Goal: Information Seeking & Learning: Learn about a topic

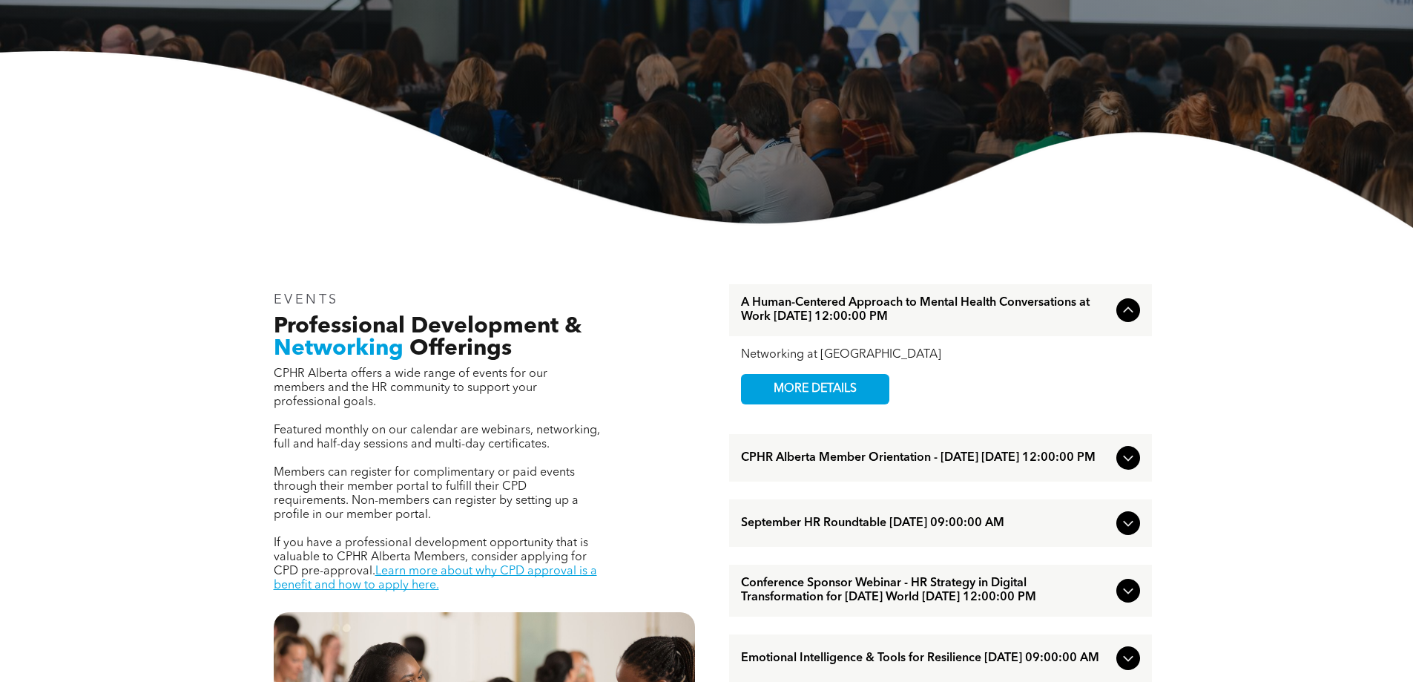
scroll to position [297, 0]
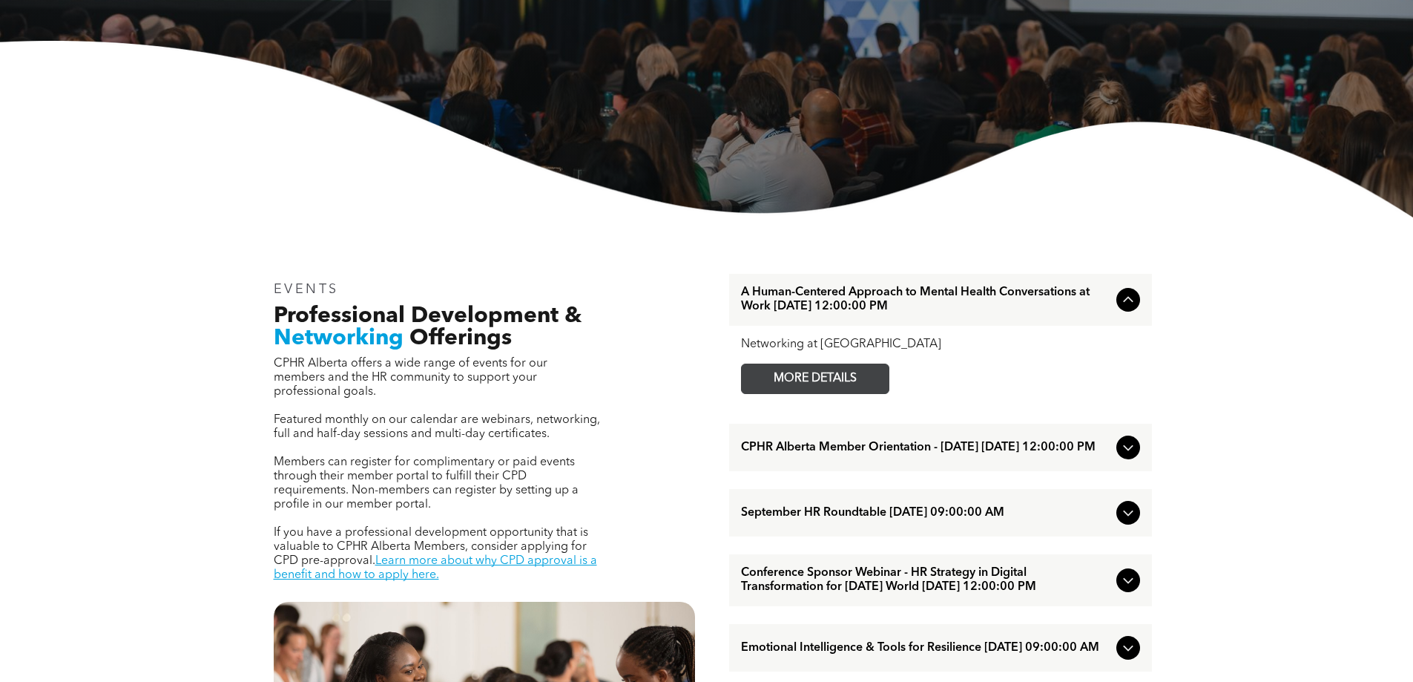
click at [824, 379] on span "MORE DETAILS" at bounding box center [815, 378] width 117 height 29
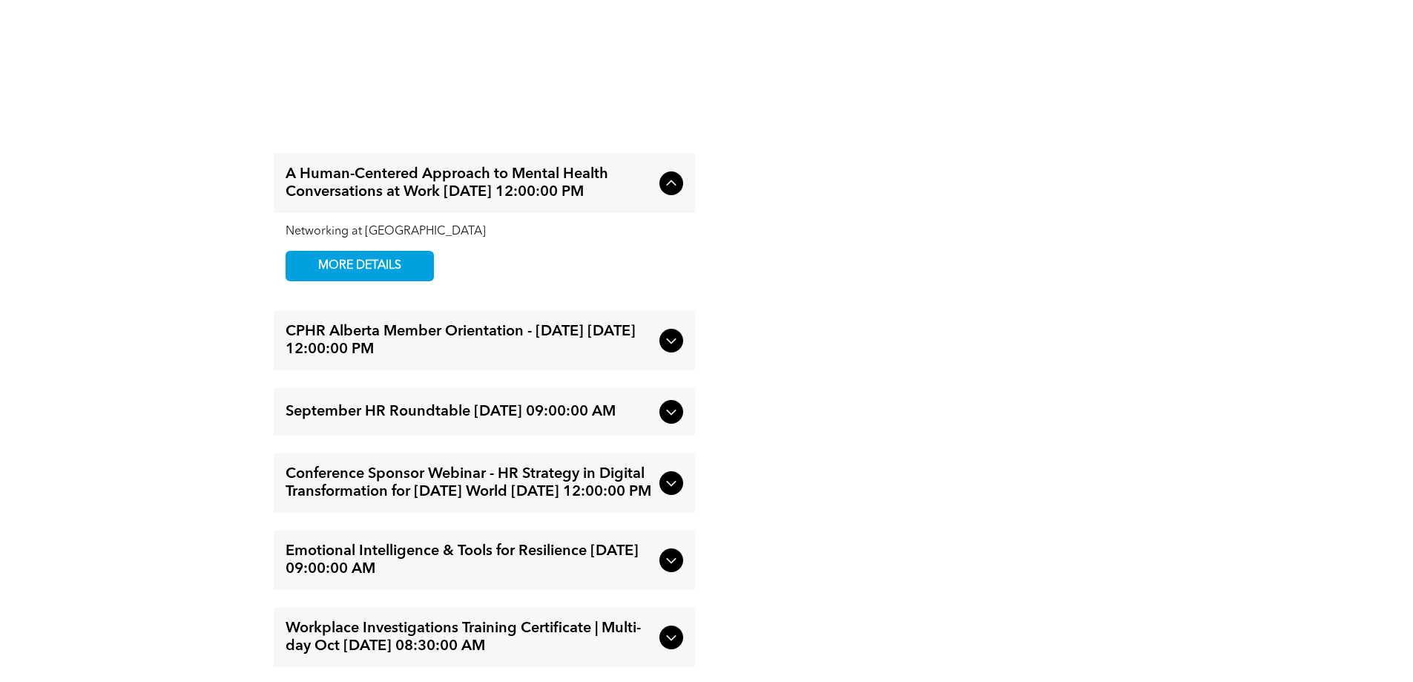
scroll to position [1780, 0]
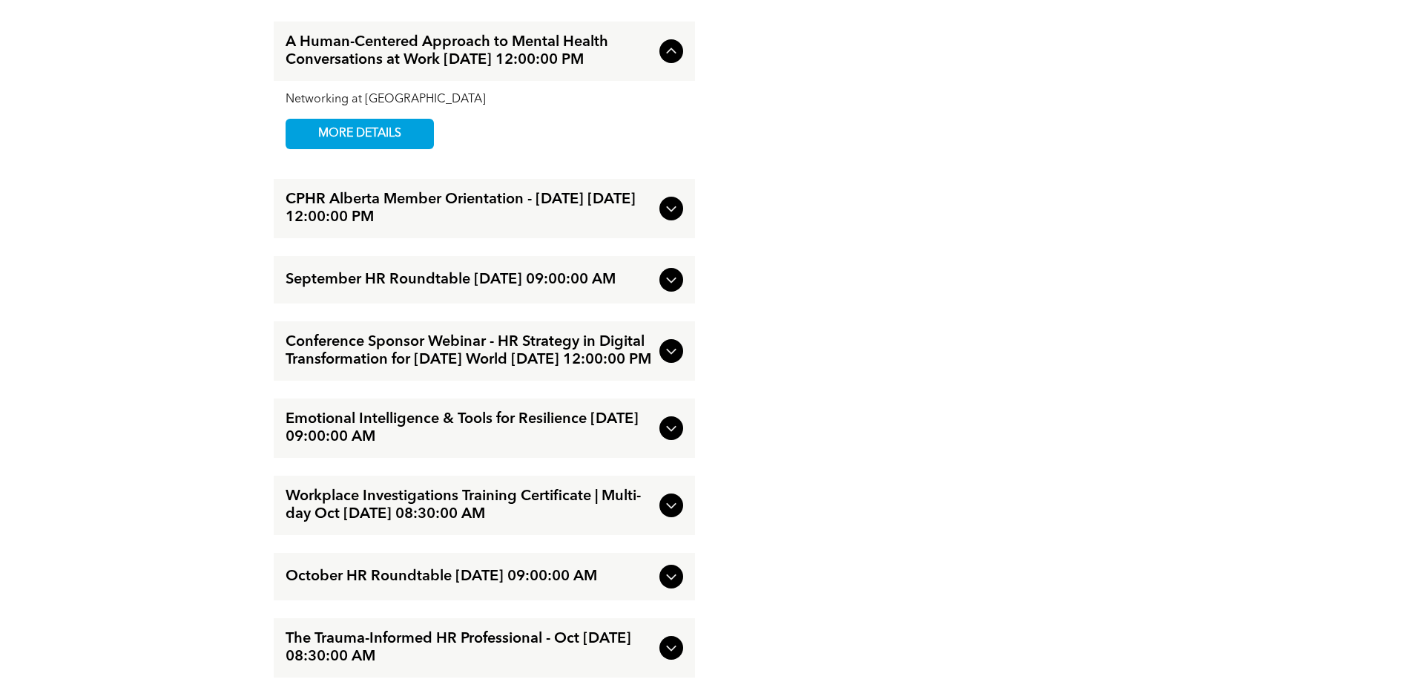
click at [441, 369] on span "Conference Sponsor Webinar - HR Strategy in Digital Transformation for [DATE] W…" at bounding box center [470, 351] width 368 height 36
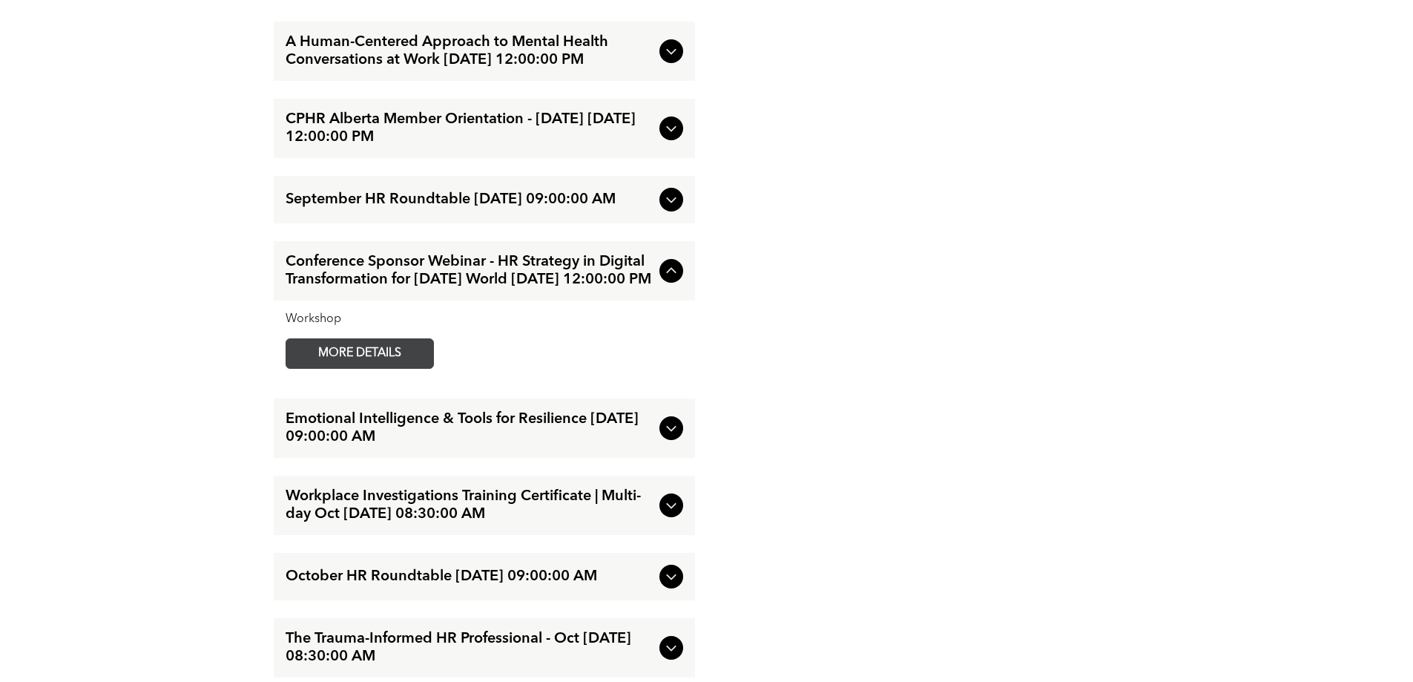
click at [363, 368] on span "MORE DETAILS" at bounding box center [359, 353] width 117 height 29
click at [384, 446] on span "Emotional Intelligence & Tools for Resilience [DATE] 09:00:00 AM" at bounding box center [470, 428] width 368 height 36
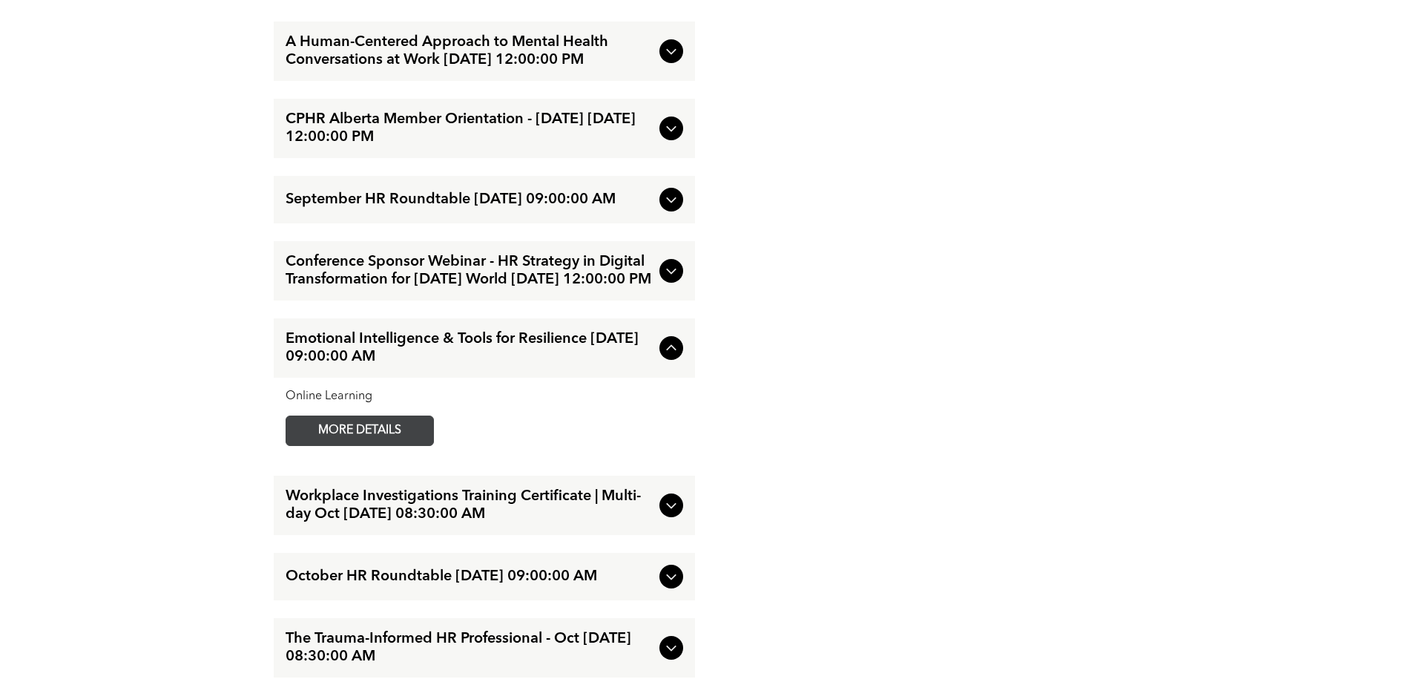
click at [377, 445] on span "MORE DETAILS" at bounding box center [359, 430] width 117 height 29
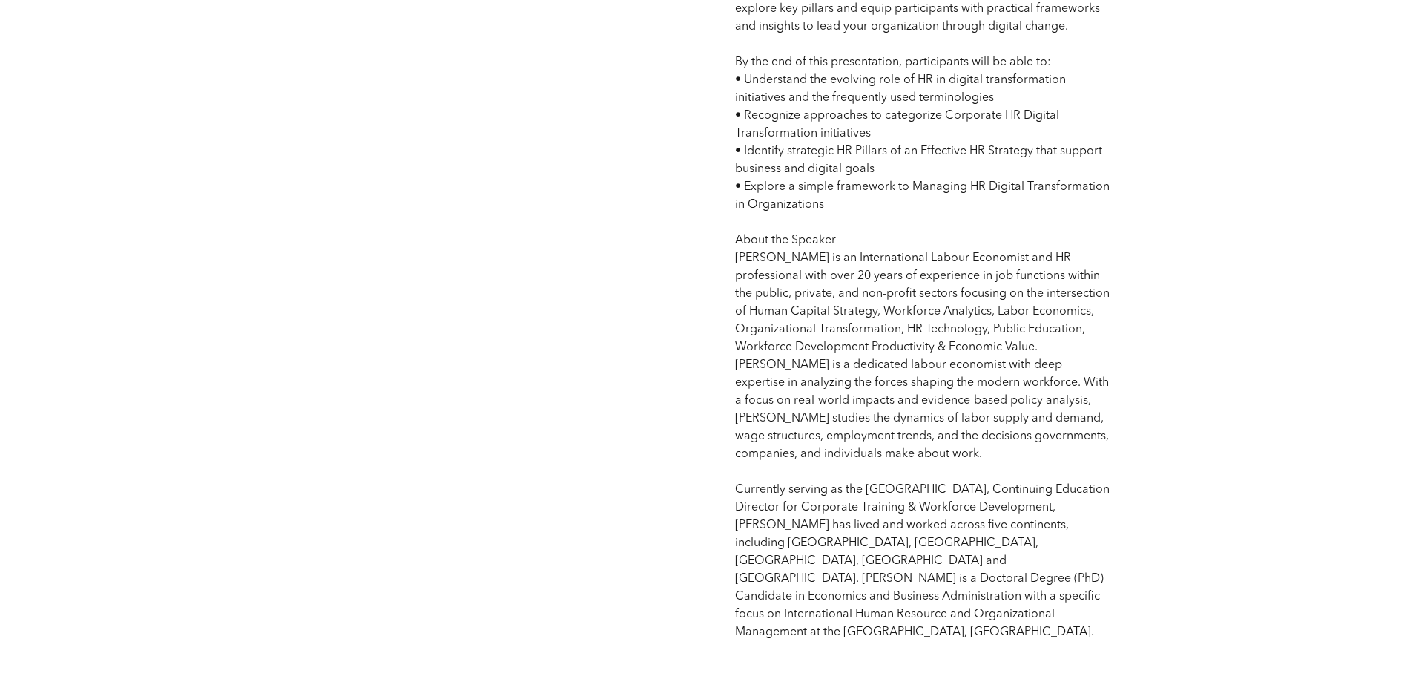
scroll to position [1261, 0]
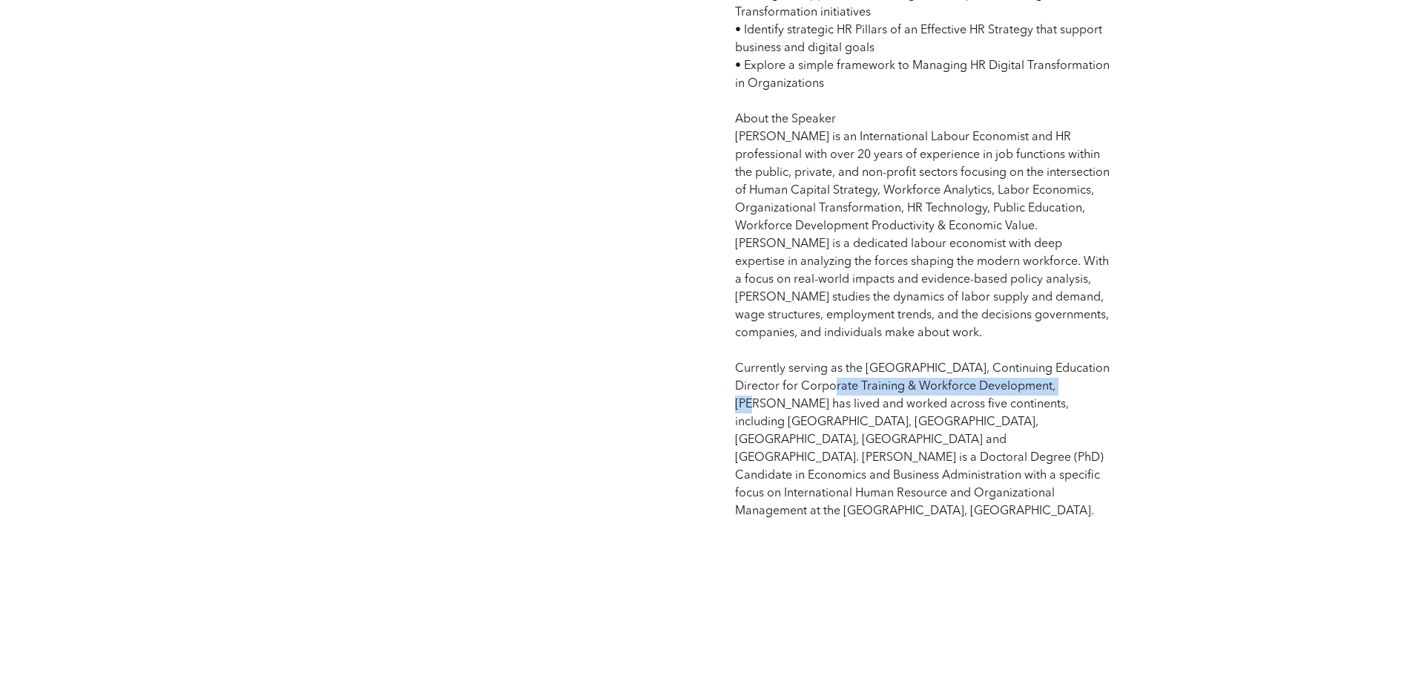
drag, startPoint x: 807, startPoint y: 386, endPoint x: 1056, endPoint y: 387, distance: 248.5
click at [1056, 387] on p "Competency: HR Technology and Analytics | Innovation | Organizational Change an…" at bounding box center [923, 30] width 376 height 979
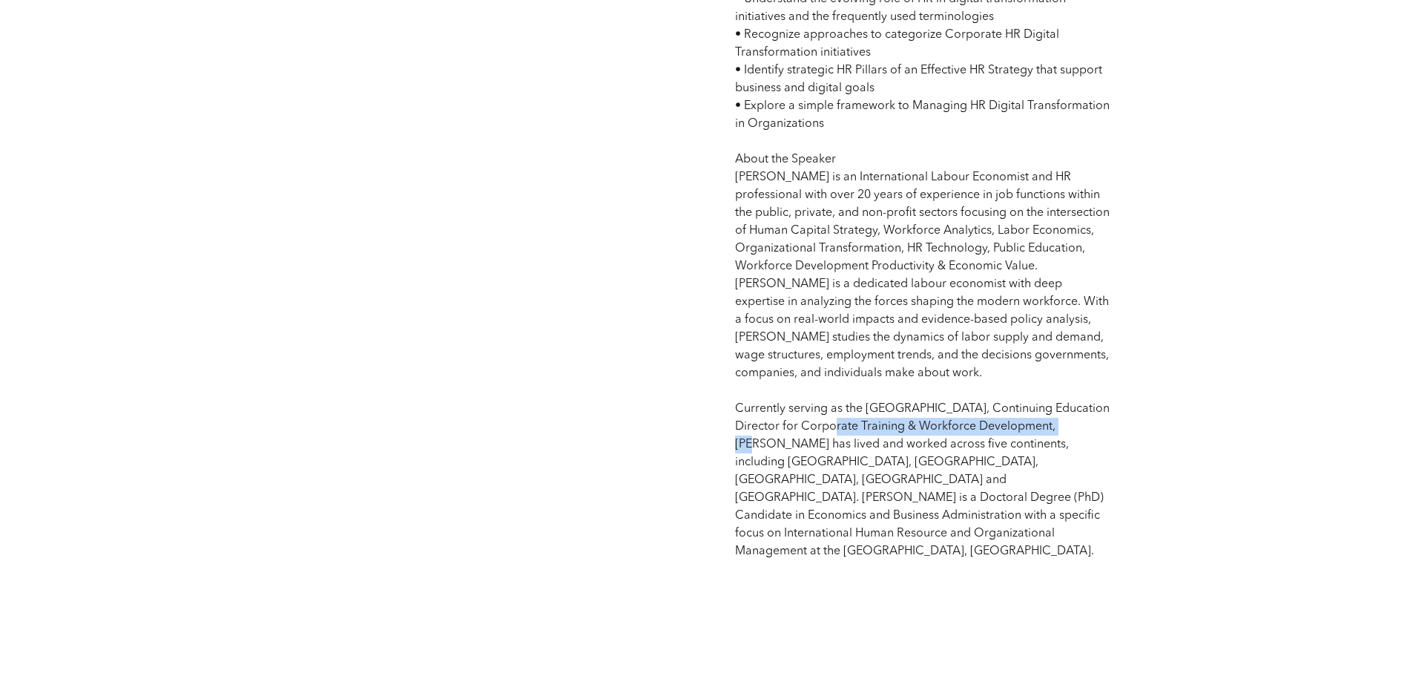
scroll to position [1335, 0]
